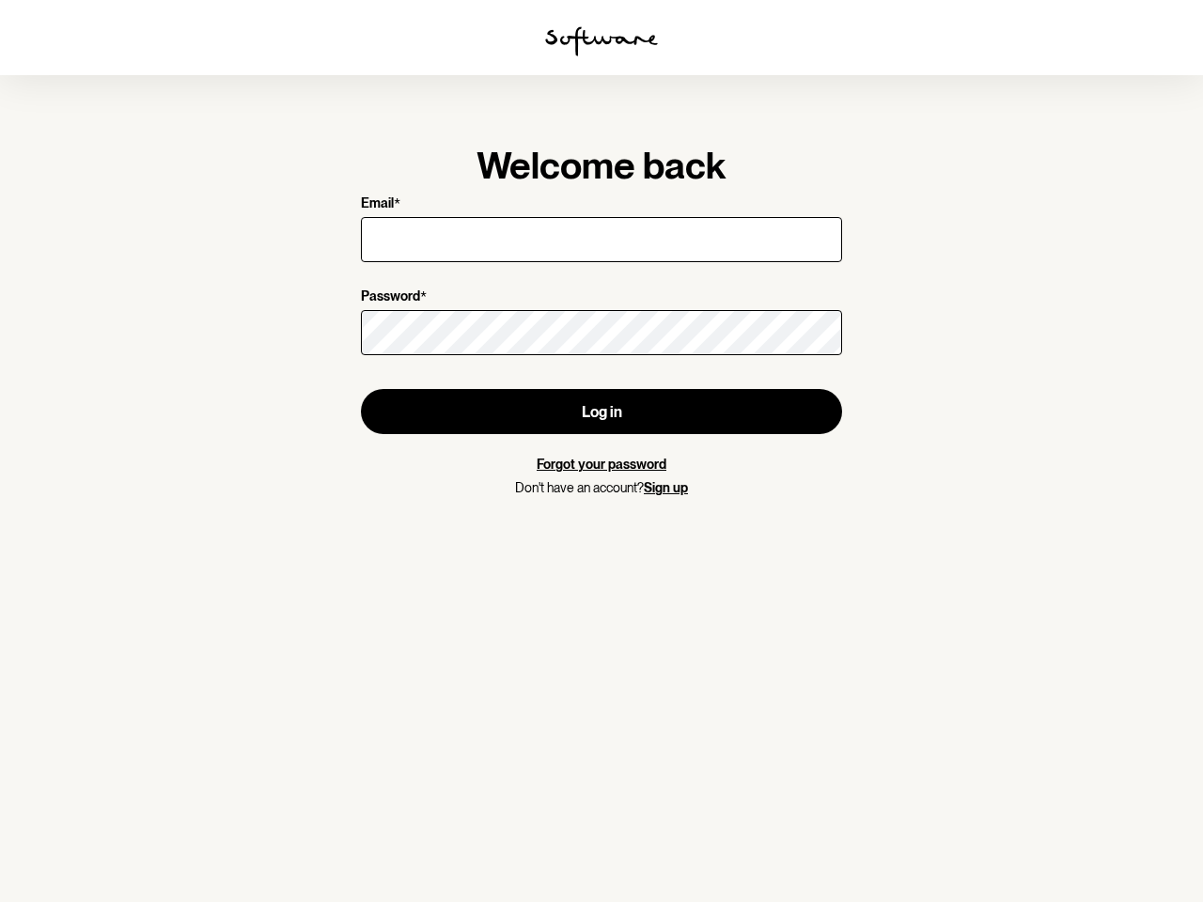
click at [601, 41] on img at bounding box center [601, 41] width 113 height 30
